Goal: Task Accomplishment & Management: Use online tool/utility

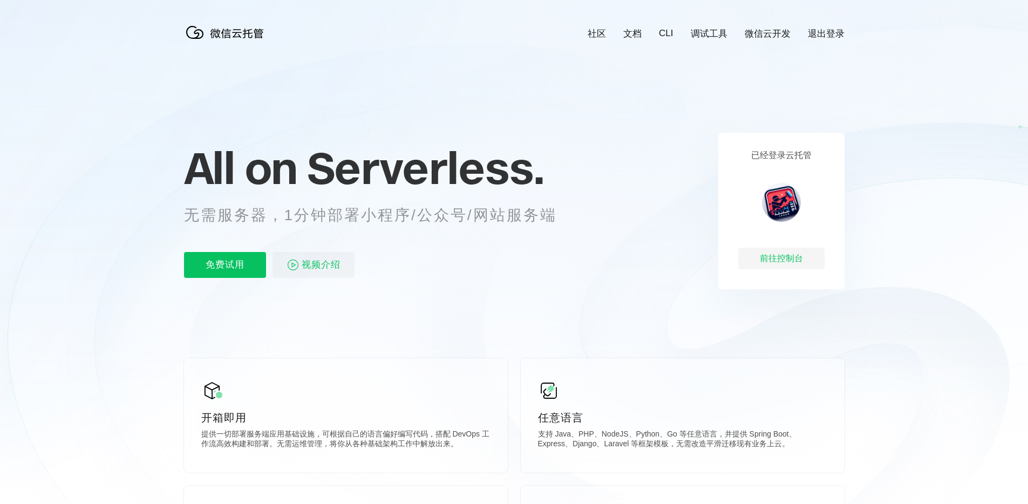
scroll to position [0, 1919]
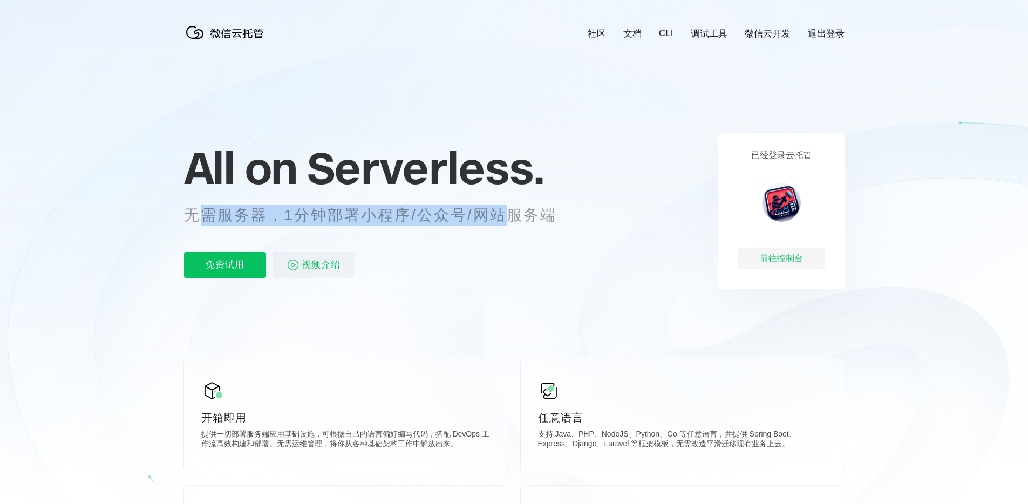
drag, startPoint x: 193, startPoint y: 212, endPoint x: 518, endPoint y: 215, distance: 325.4
click at [505, 219] on p "无需服务器，1分钟部署小程序/公众号/网站服务端" at bounding box center [380, 215] width 393 height 22
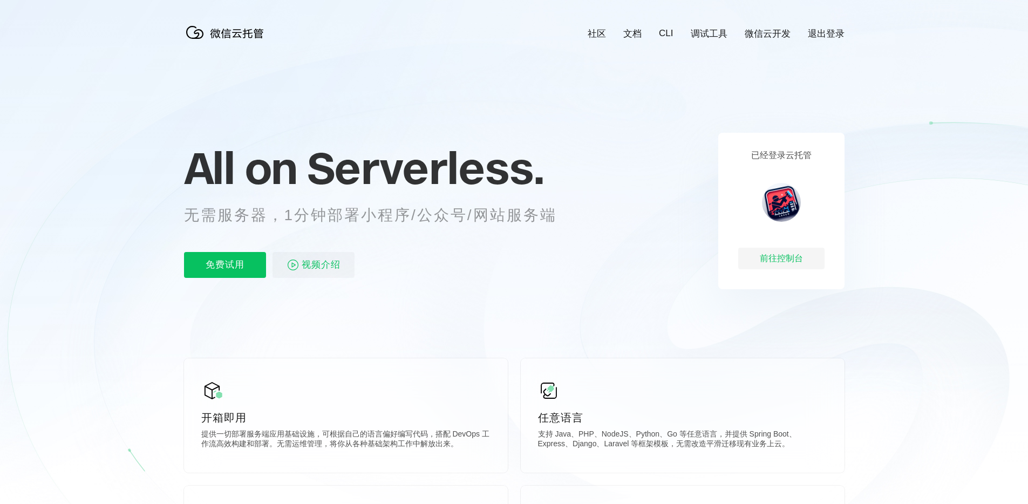
click at [635, 119] on icon at bounding box center [514, 291] width 1036 height 583
click at [822, 217] on div "已经登录云托管 前往控制台" at bounding box center [781, 211] width 126 height 156
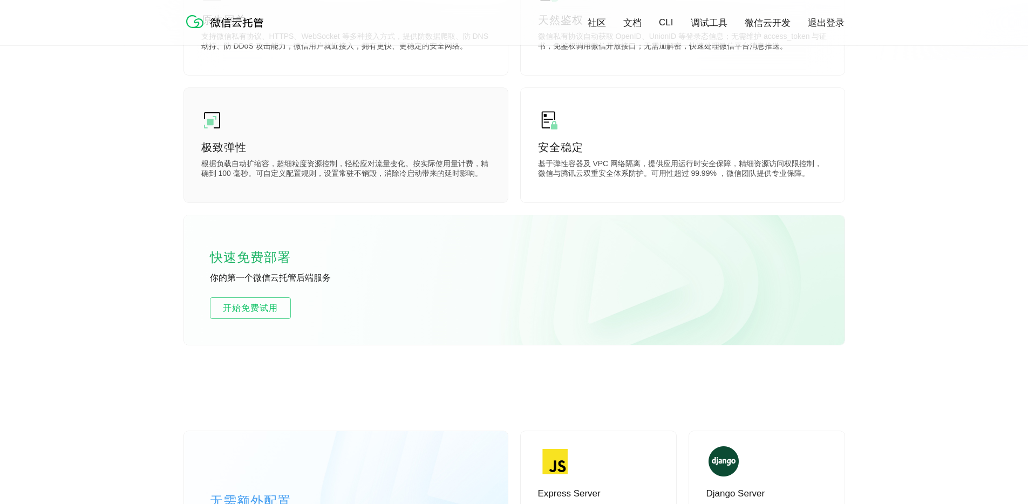
scroll to position [521, 0]
click at [279, 316] on span "开始免费试用" at bounding box center [250, 309] width 80 height 13
